Goal: Task Accomplishment & Management: Use online tool/utility

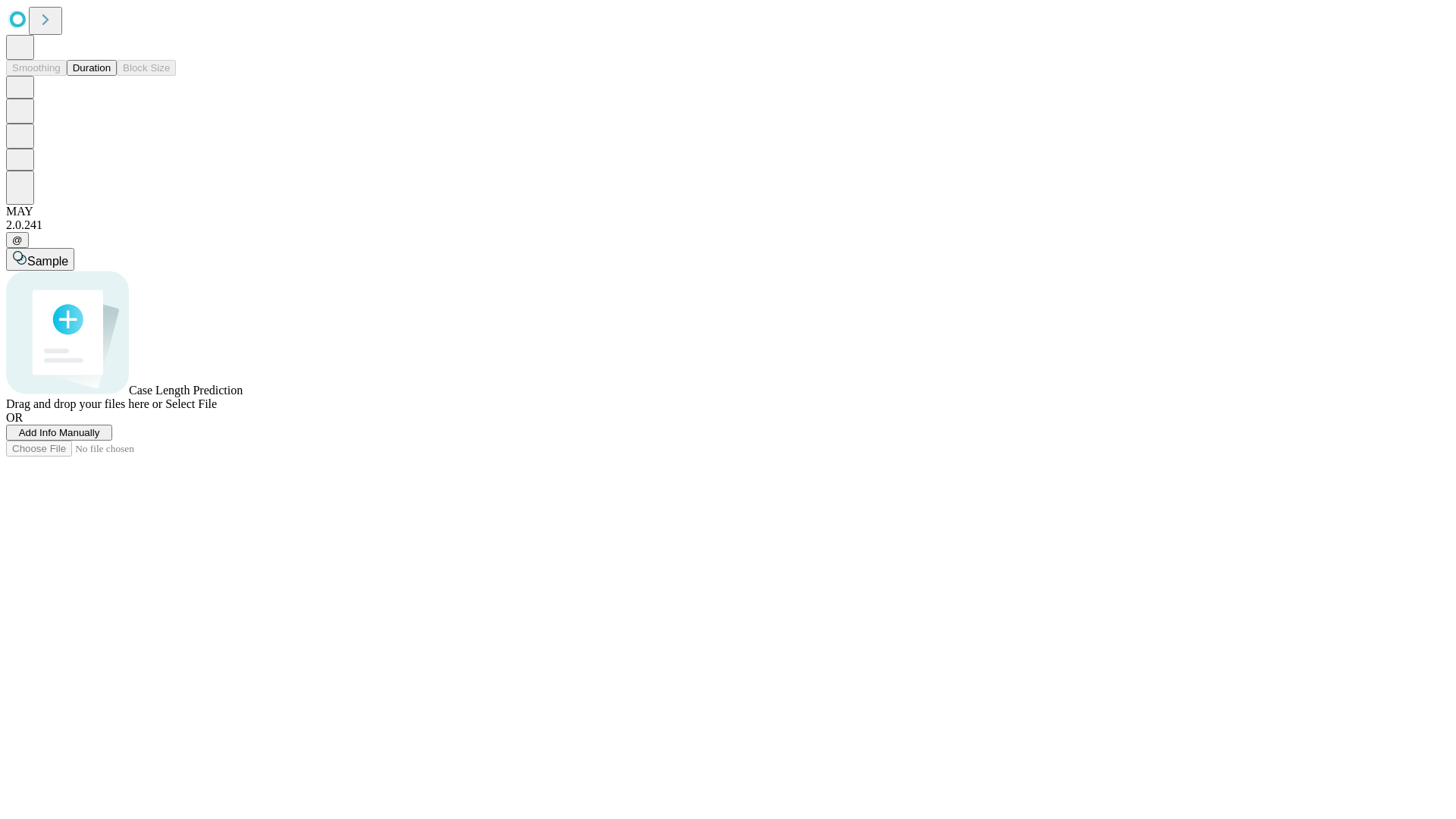
click at [110, 76] on button "Duration" at bounding box center [92, 68] width 50 height 16
click at [100, 439] on span "Add Info Manually" at bounding box center [59, 433] width 81 height 11
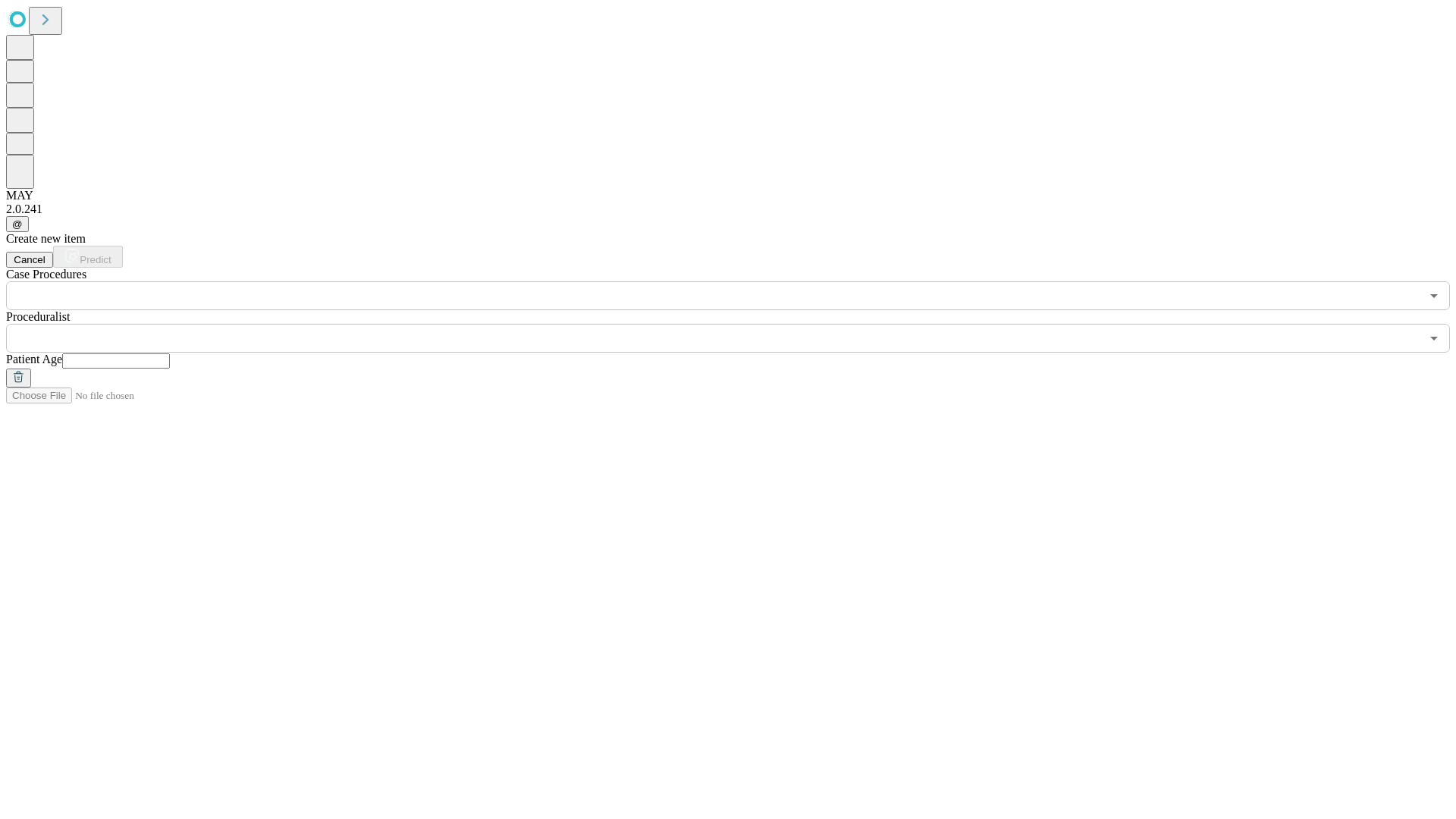
click at [170, 354] on input "text" at bounding box center [116, 362] width 108 height 15
type input "**"
click at [738, 324] on input "text" at bounding box center [713, 338] width 1414 height 29
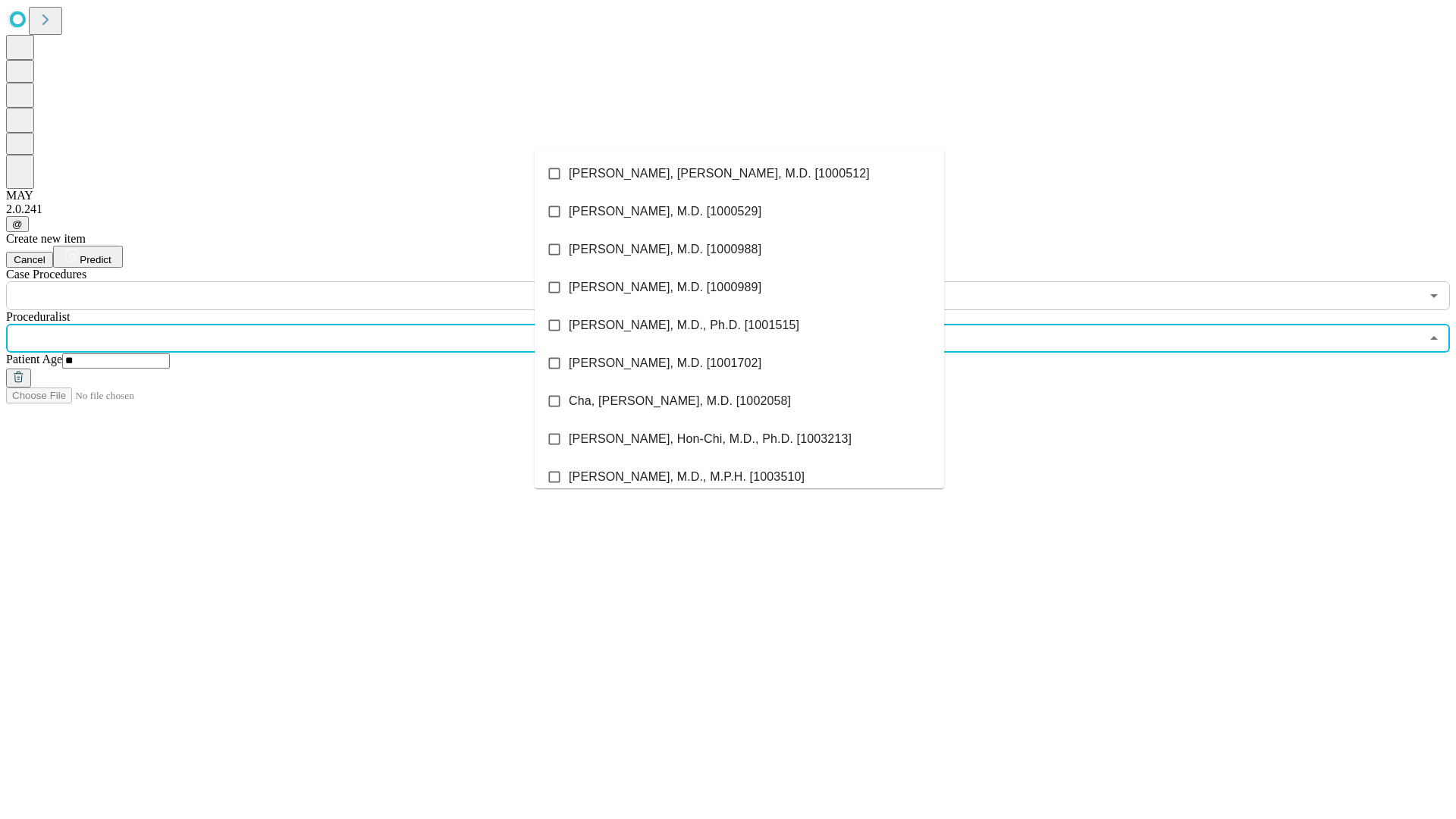
click at [739, 174] on li "[PERSON_NAME], [PERSON_NAME], M.D. [1000512]" at bounding box center [739, 174] width 409 height 38
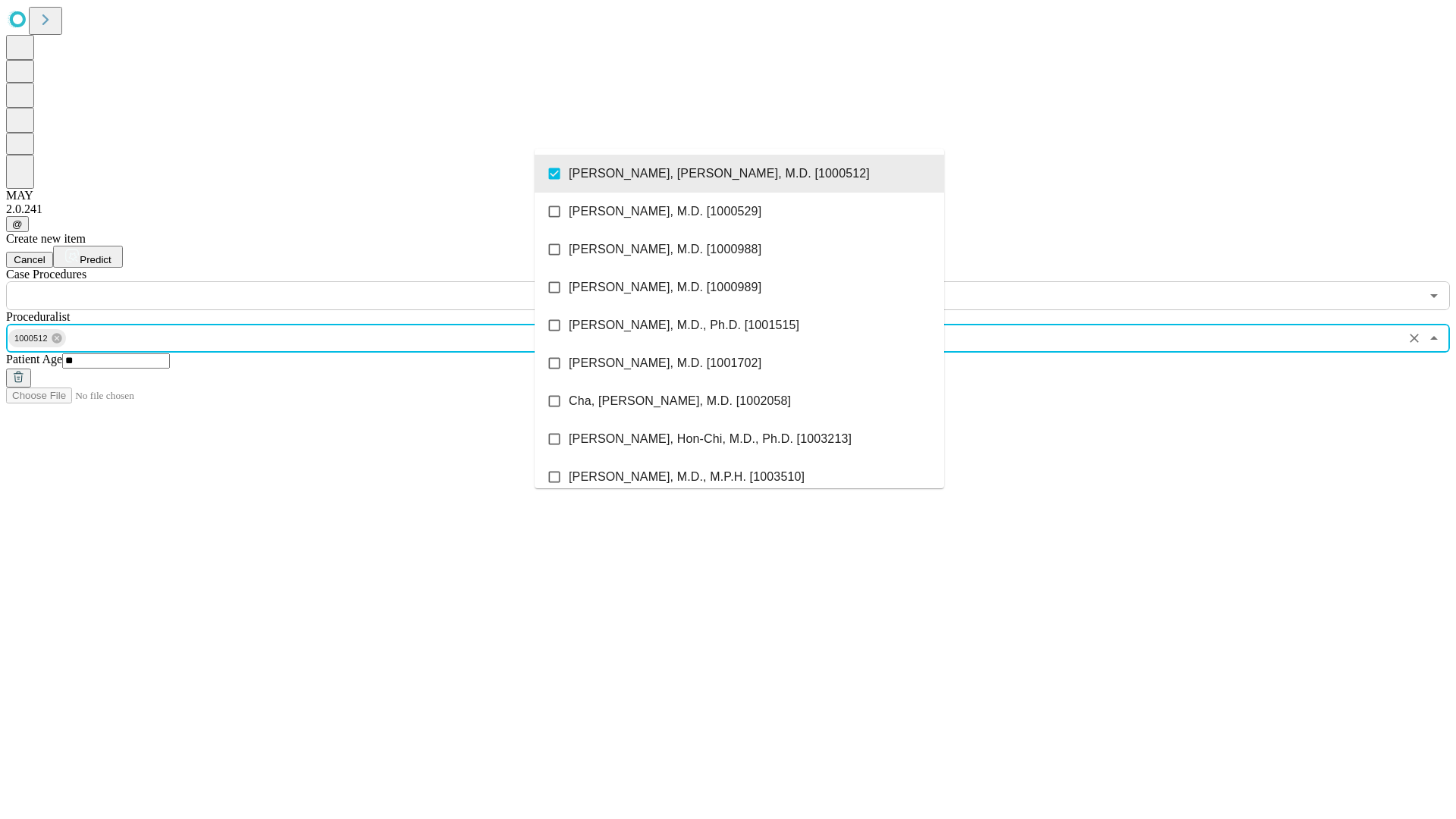
click at [319, 282] on input "text" at bounding box center [713, 296] width 1414 height 29
